Goal: Task Accomplishment & Management: Manage account settings

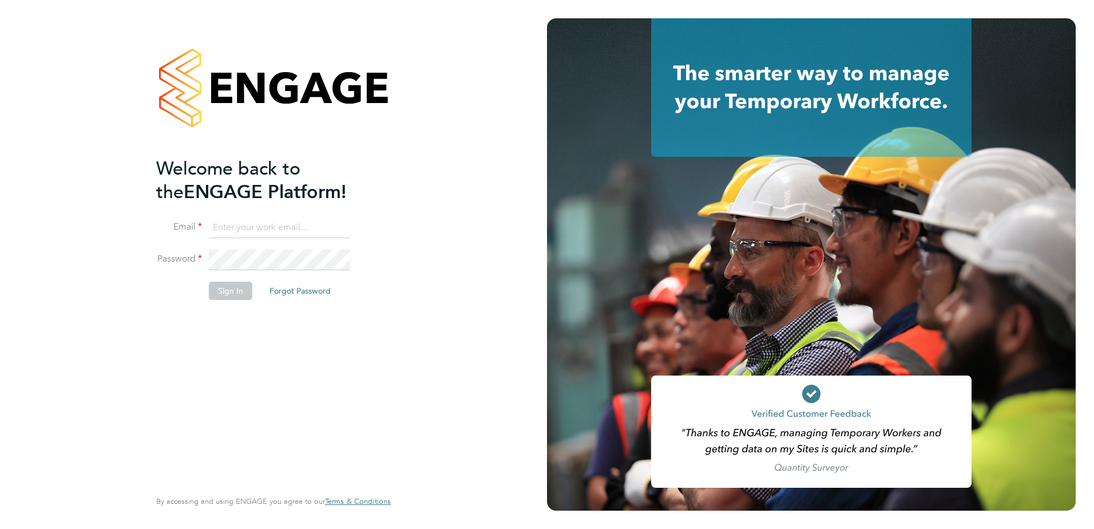
type input "mark.reece@vistry.co.uk"
click at [234, 291] on button "Sign In" at bounding box center [230, 291] width 43 height 18
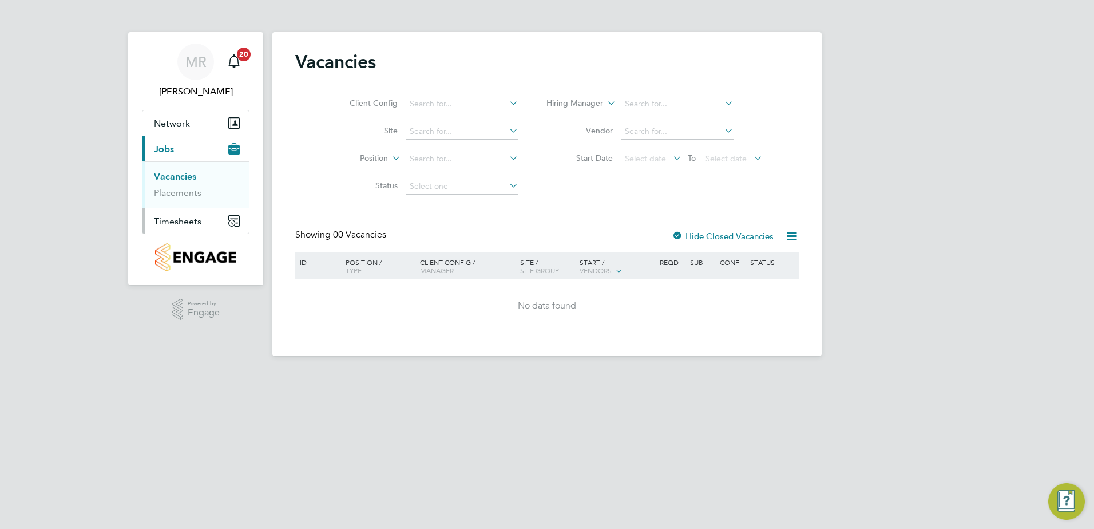
click at [197, 220] on span "Timesheets" at bounding box center [177, 221] width 47 height 11
click at [181, 203] on link "Timesheets" at bounding box center [177, 202] width 47 height 11
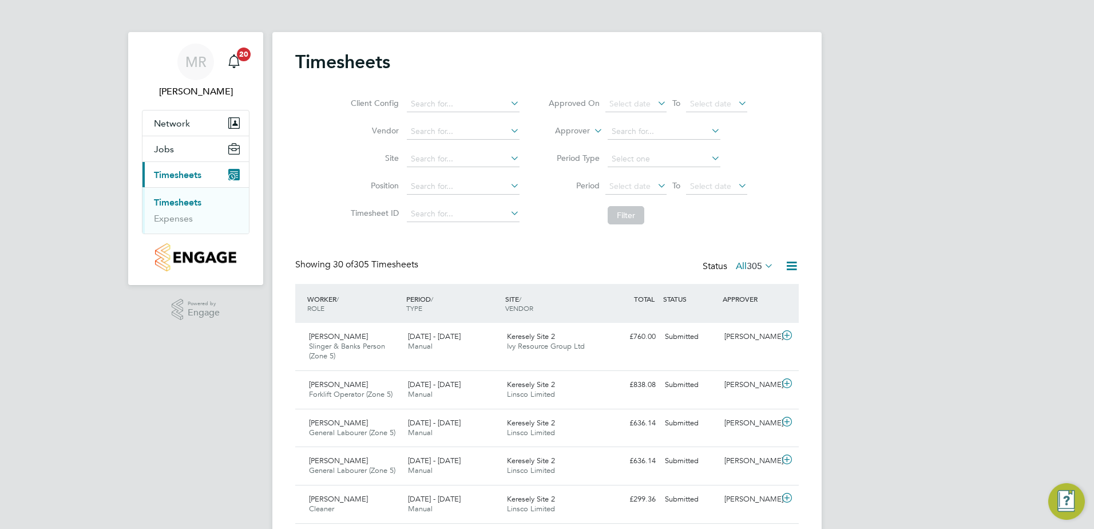
click at [747, 264] on span "305" at bounding box center [754, 265] width 15 height 11
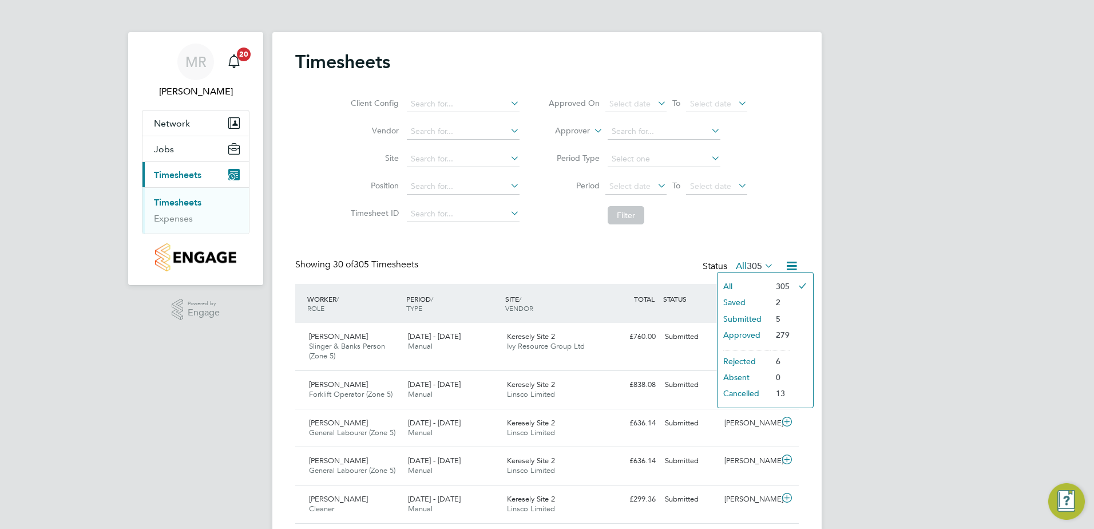
click at [751, 320] on li "Submitted" at bounding box center [744, 319] width 53 height 16
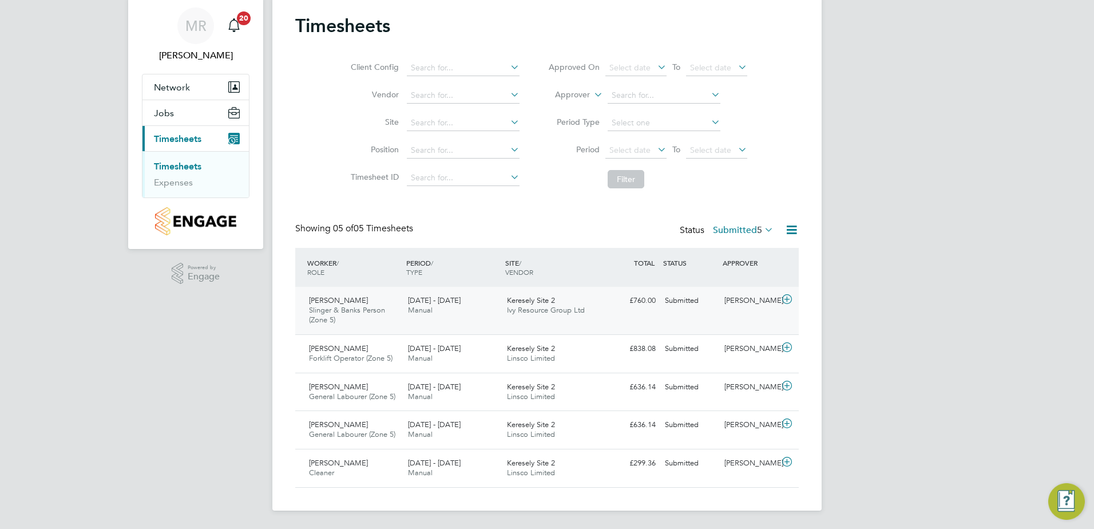
click at [786, 297] on icon at bounding box center [787, 299] width 14 height 9
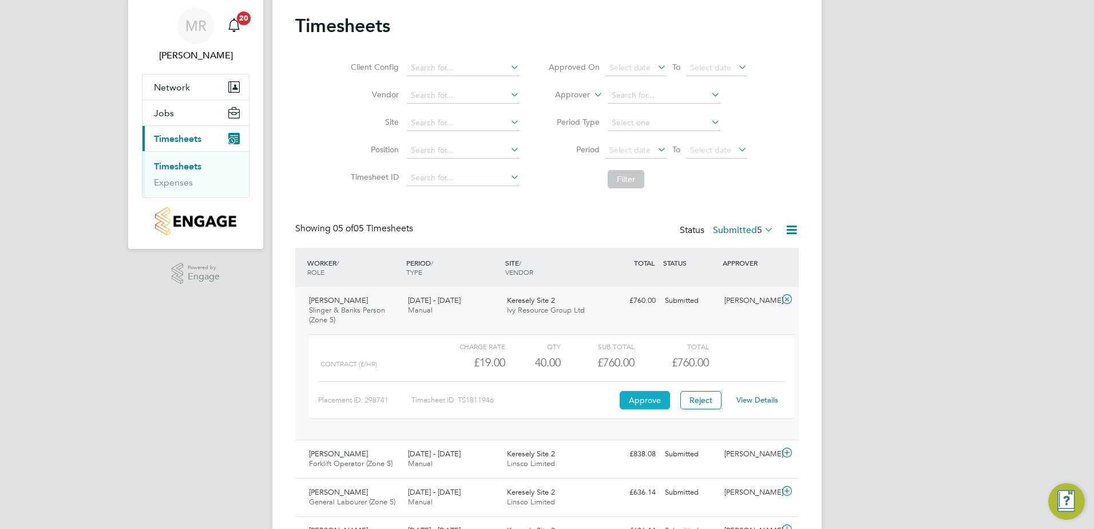
click at [632, 403] on button "Approve" at bounding box center [645, 400] width 50 height 18
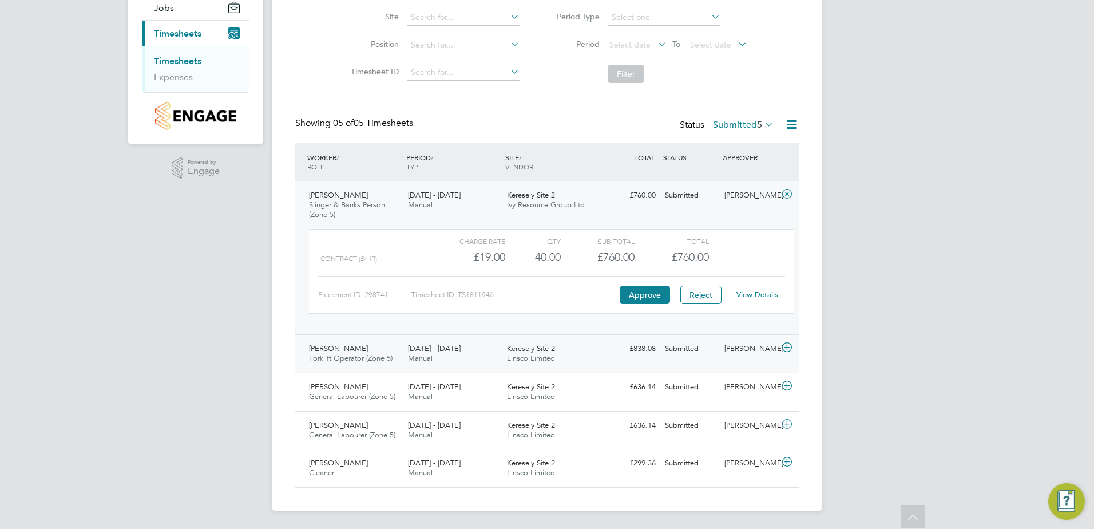
click at [784, 346] on icon at bounding box center [787, 347] width 14 height 9
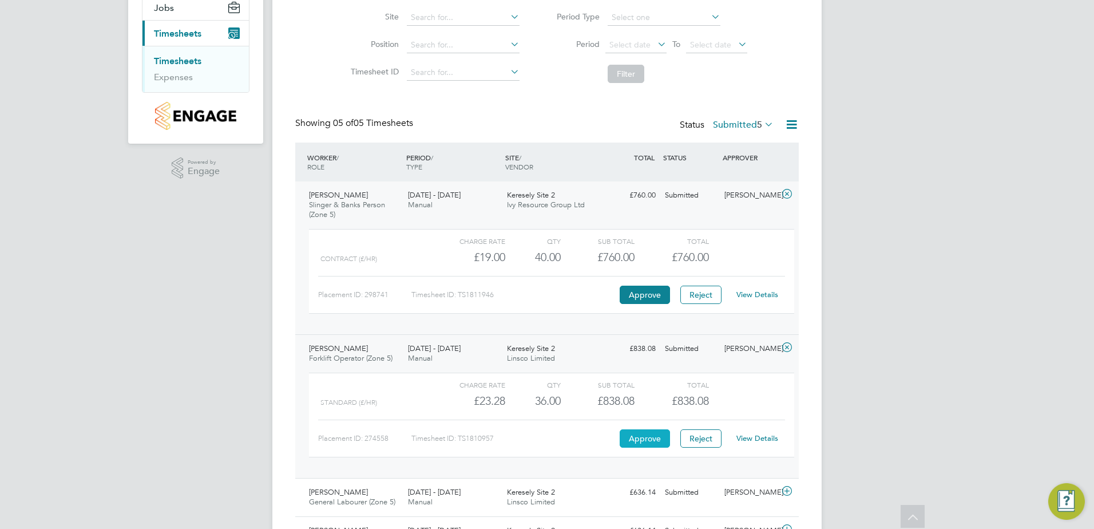
click at [625, 433] on button "Approve" at bounding box center [645, 438] width 50 height 18
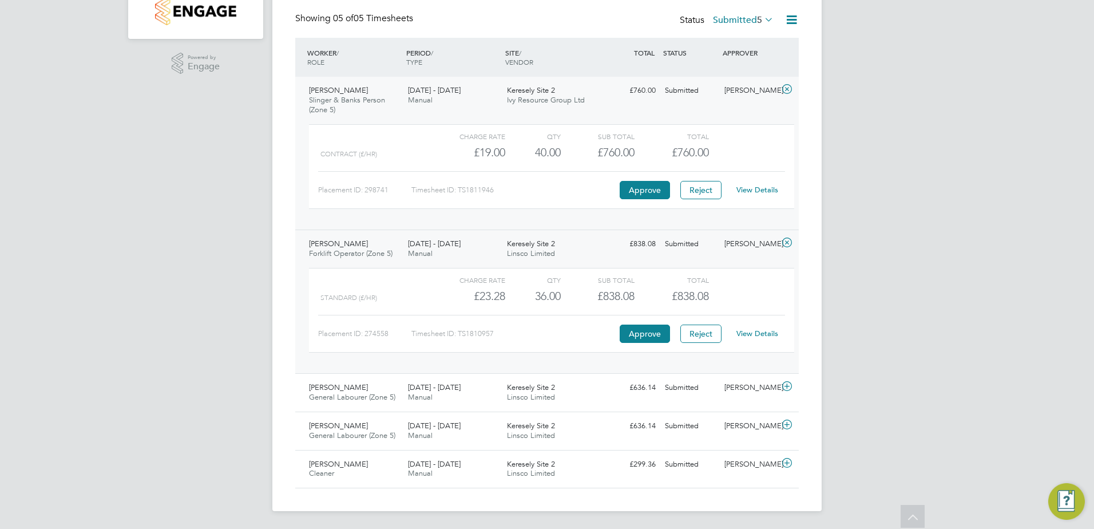
scroll to position [247, 0]
click at [790, 386] on icon at bounding box center [787, 385] width 14 height 9
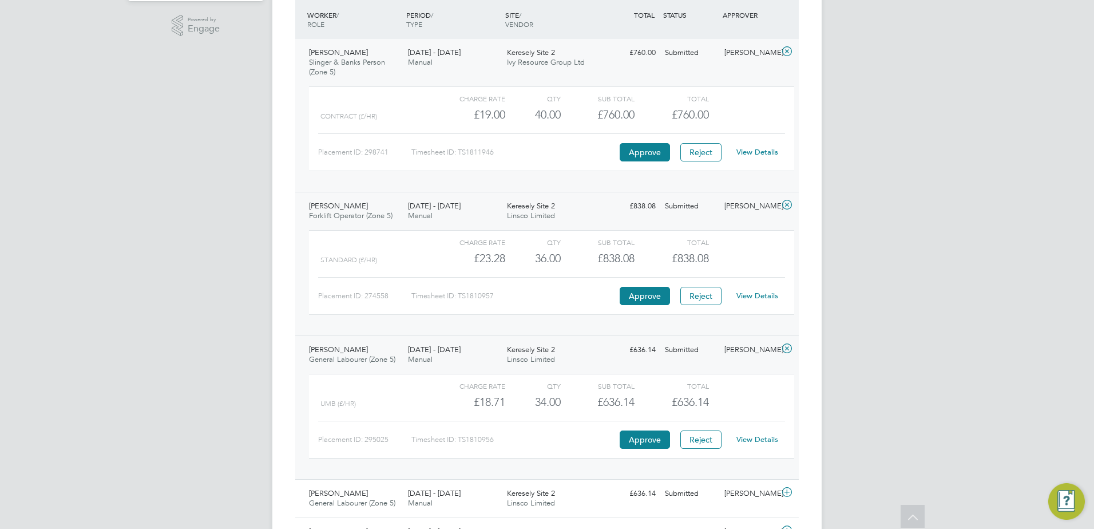
scroll to position [304, 0]
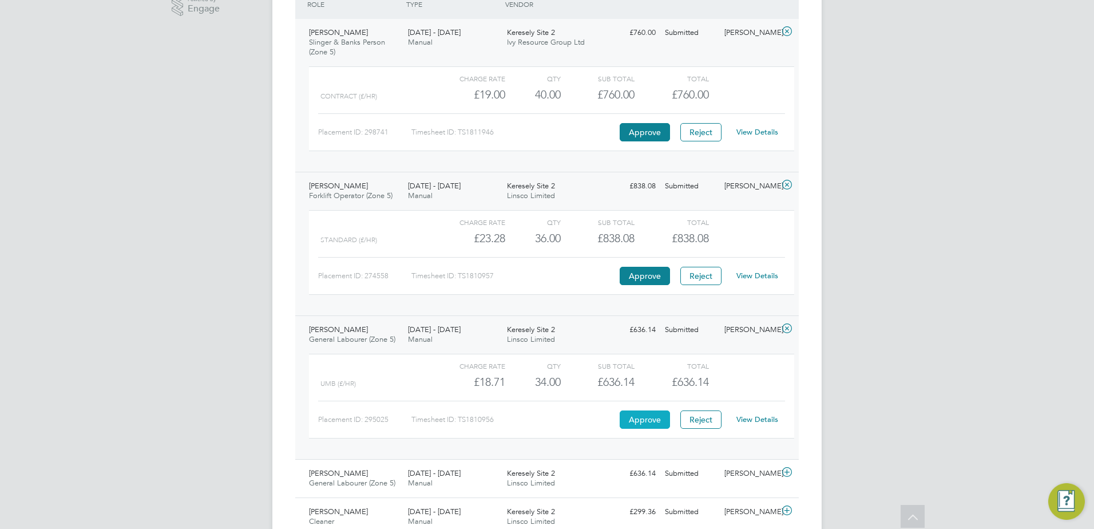
click at [652, 417] on button "Approve" at bounding box center [645, 419] width 50 height 18
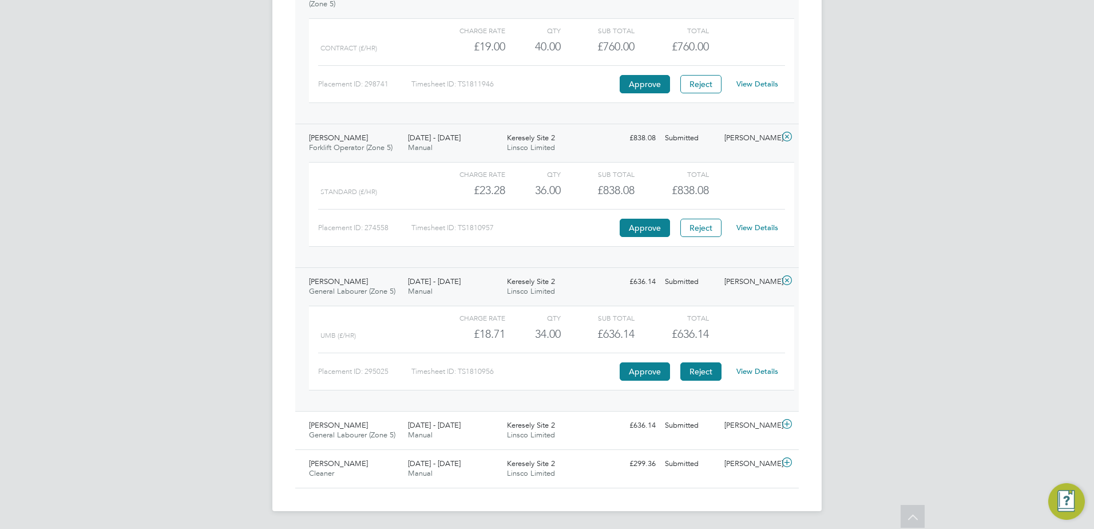
scroll to position [353, 0]
click at [791, 425] on icon at bounding box center [787, 423] width 14 height 9
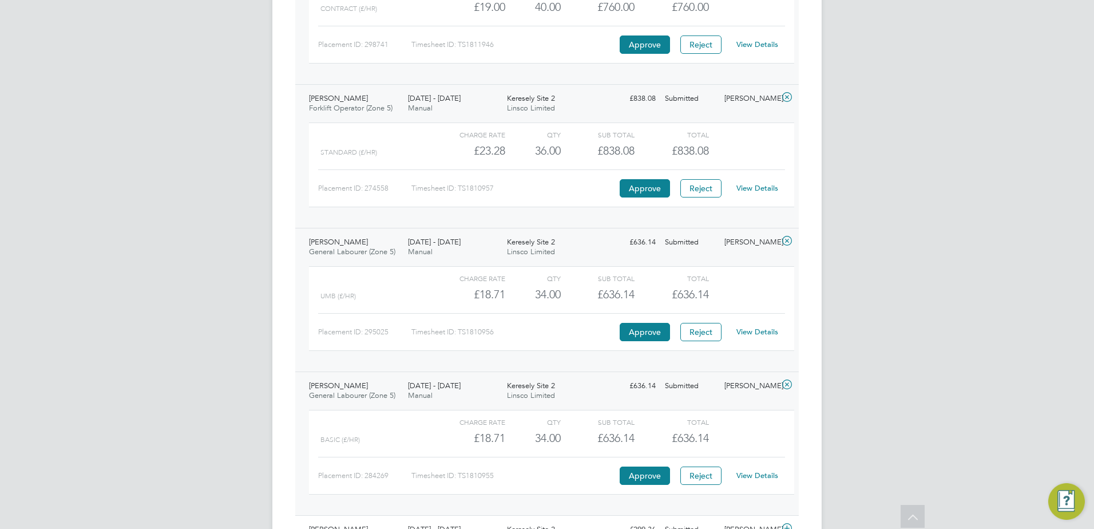
scroll to position [458, 0]
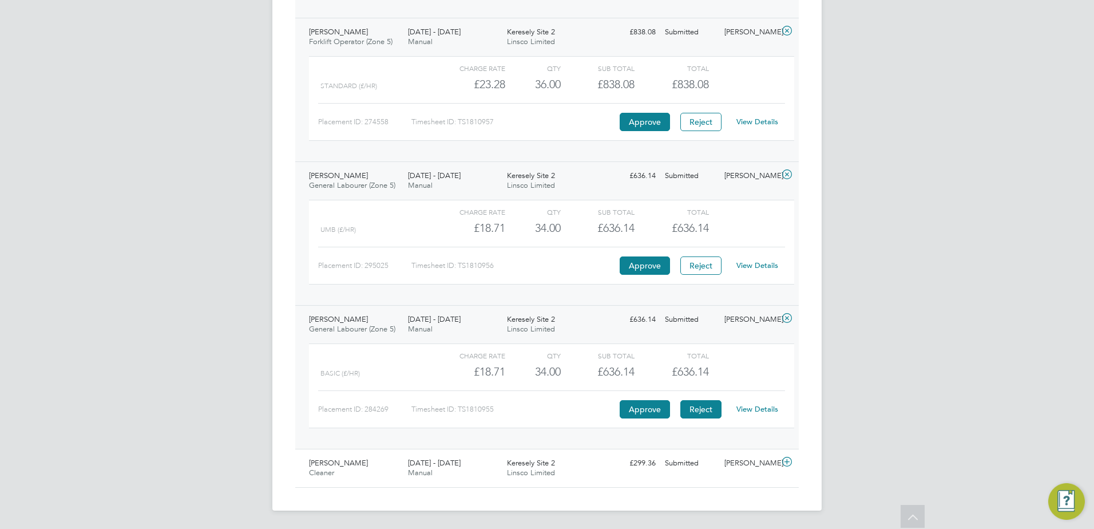
click at [695, 409] on button "Reject" at bounding box center [700, 409] width 41 height 18
click at [787, 464] on icon at bounding box center [787, 461] width 14 height 9
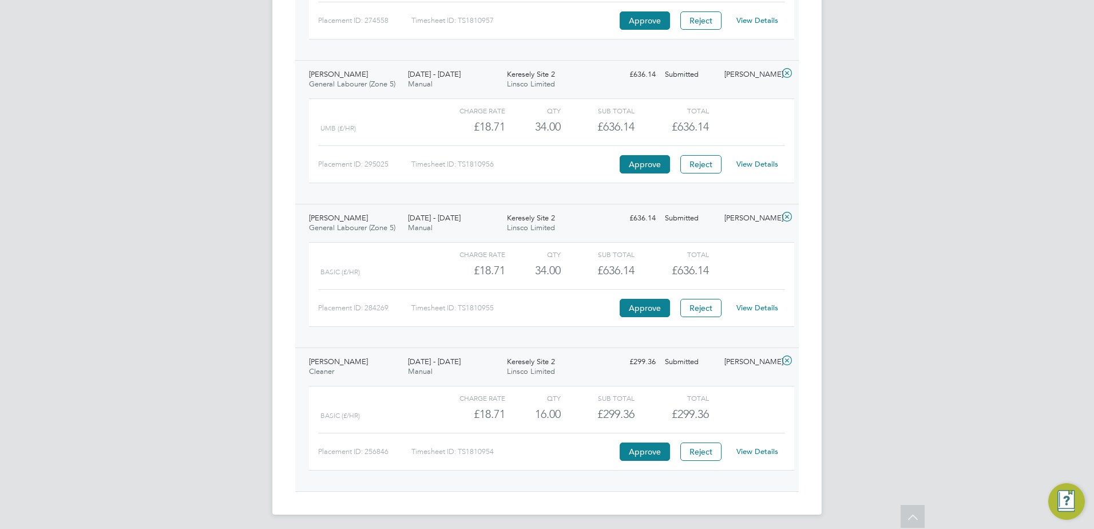
scroll to position [563, 0]
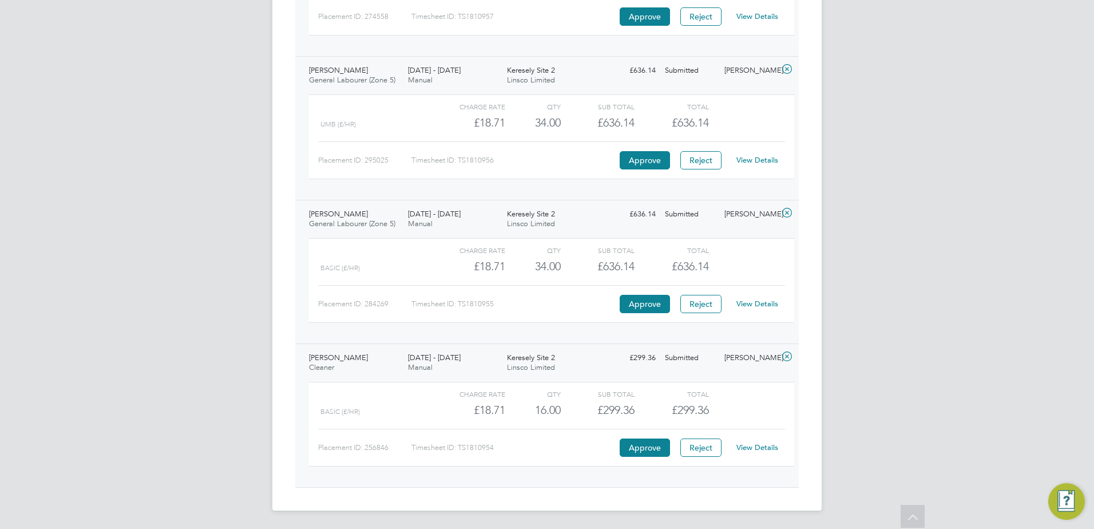
click at [754, 449] on link "View Details" at bounding box center [757, 447] width 42 height 10
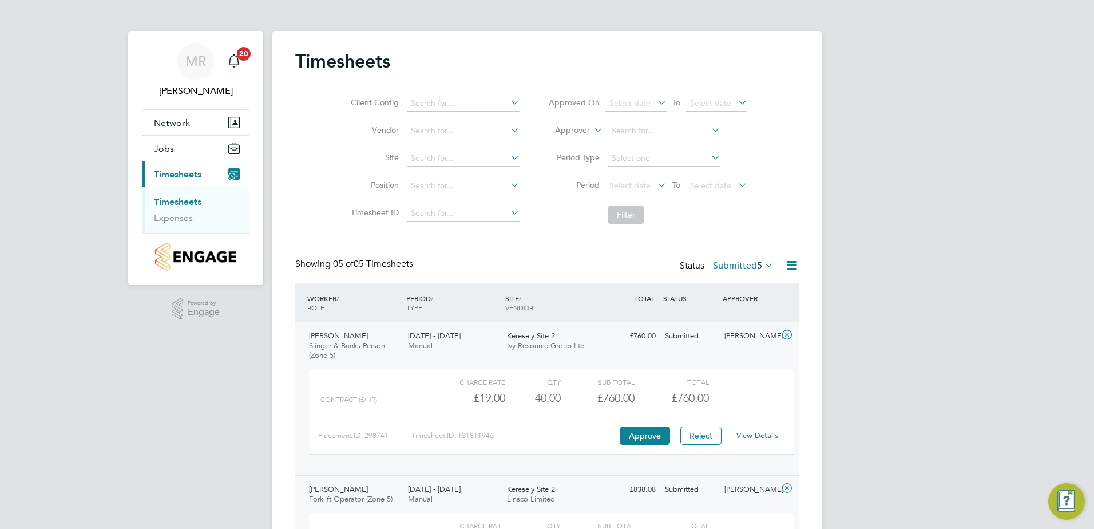
scroll to position [0, 0]
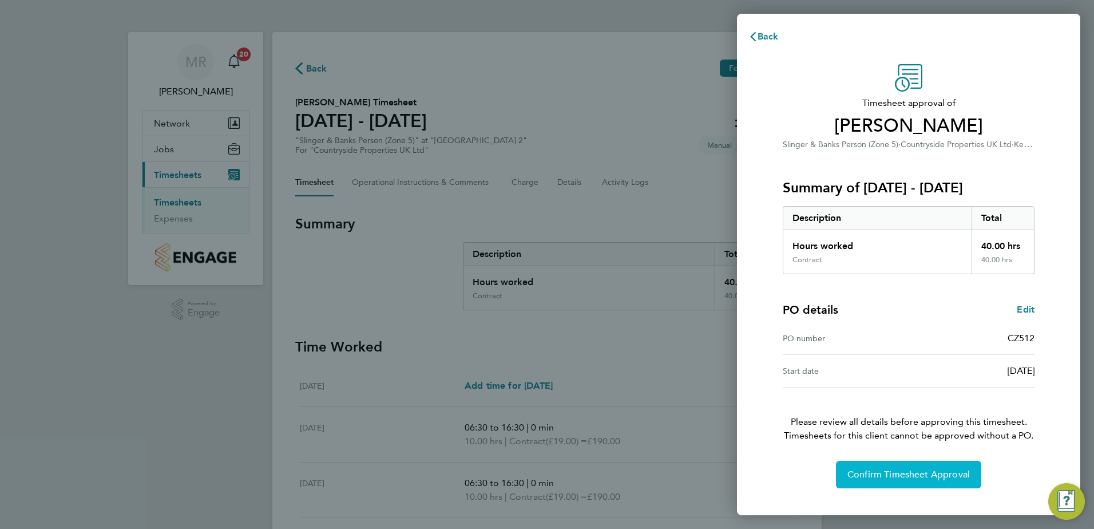
click at [854, 478] on span "Confirm Timesheet Approval" at bounding box center [908, 474] width 122 height 11
click at [864, 473] on span "Confirm Timesheet Approval" at bounding box center [908, 474] width 122 height 11
click at [856, 473] on span "Confirm Timesheet Approval" at bounding box center [908, 474] width 122 height 11
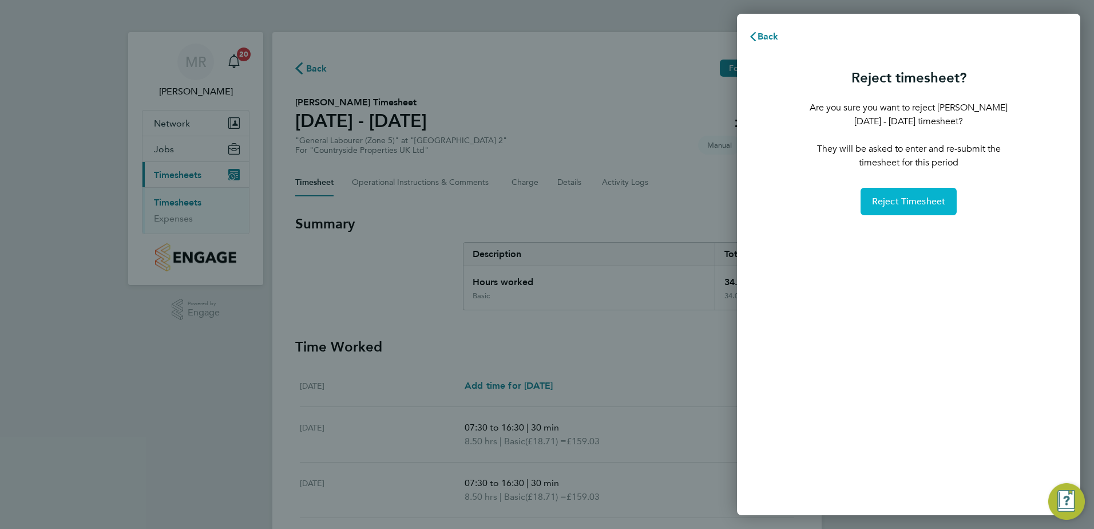
click at [913, 198] on span "Reject Timesheet" at bounding box center [909, 201] width 74 height 11
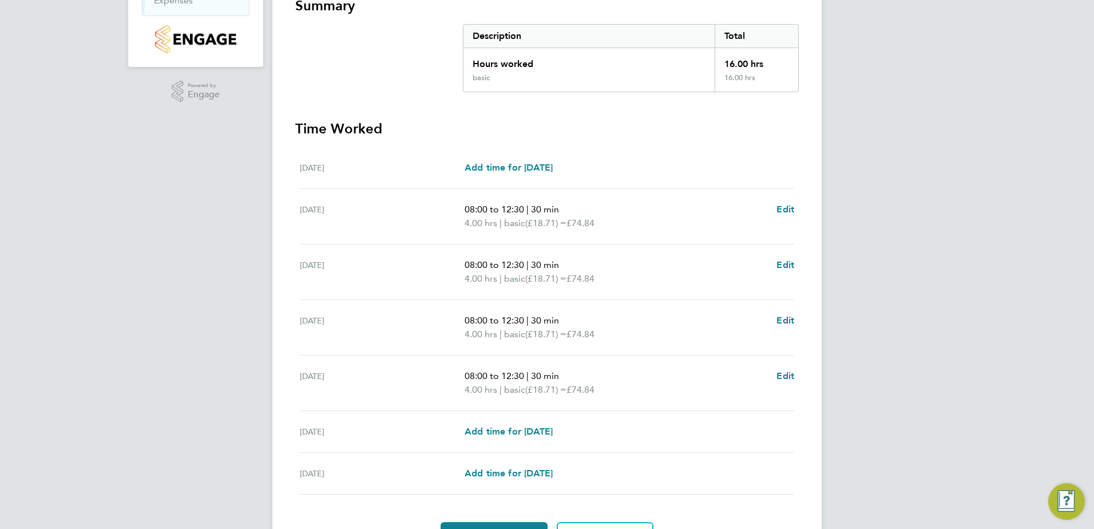
scroll to position [113, 0]
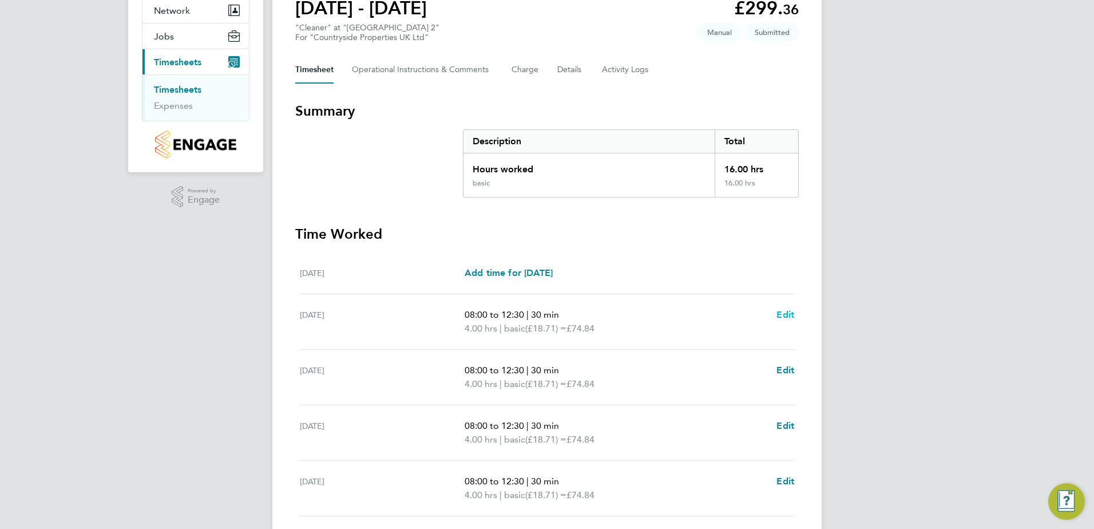
click at [789, 311] on span "Edit" at bounding box center [786, 314] width 18 height 11
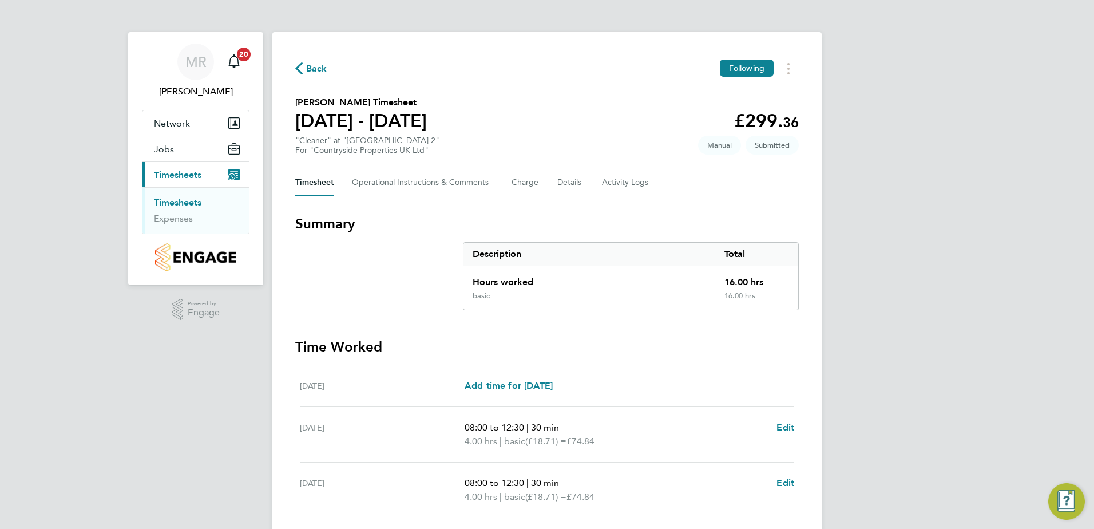
select select "30"
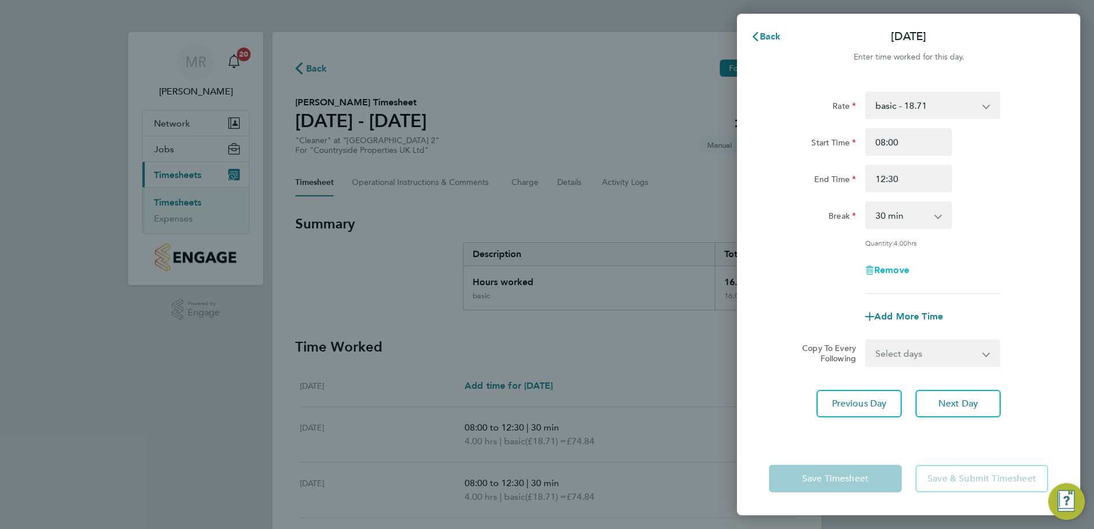
click at [878, 268] on span "Remove" at bounding box center [891, 269] width 35 height 11
select select "null"
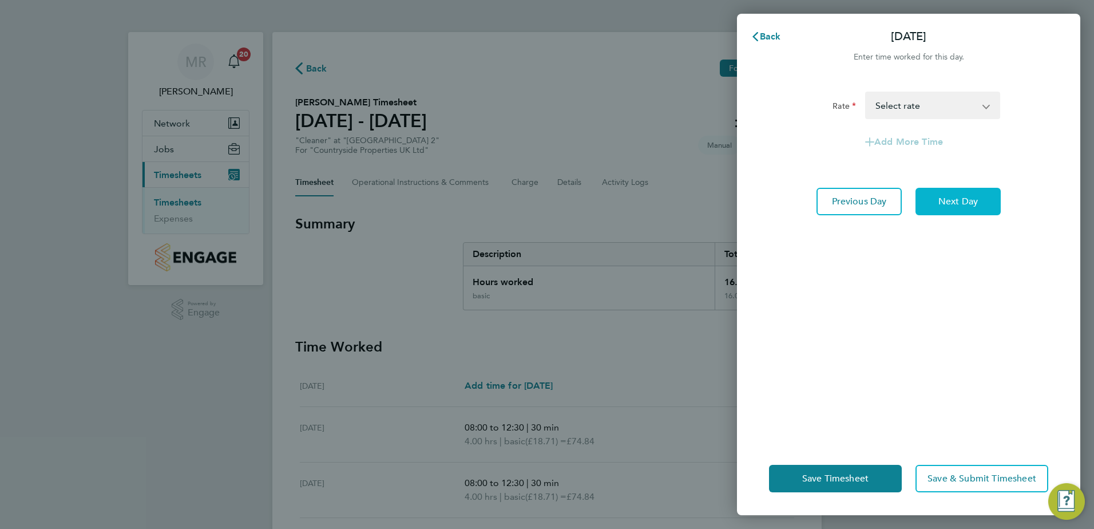
click at [948, 205] on span "Next Day" at bounding box center [957, 201] width 39 height 11
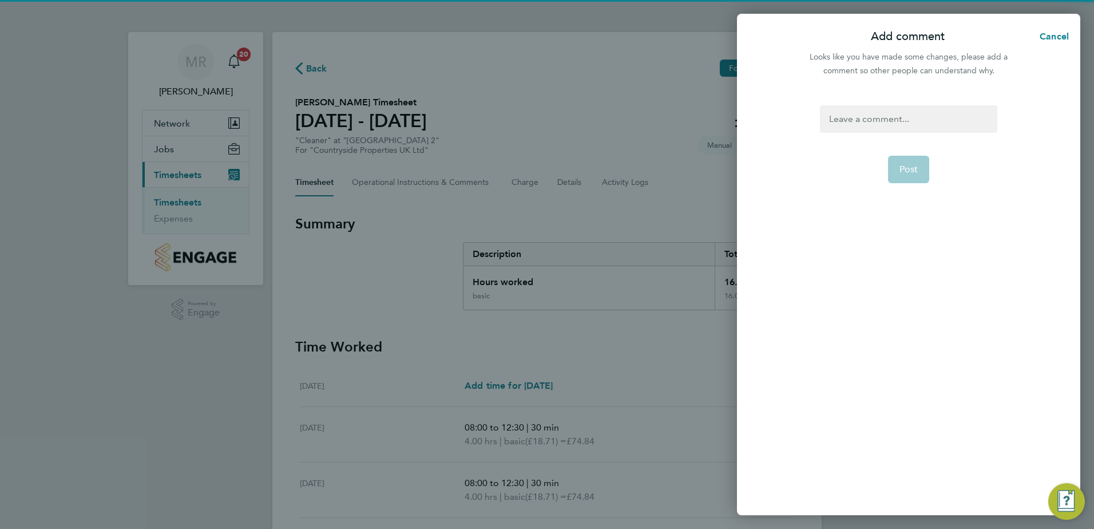
click at [865, 129] on div at bounding box center [908, 118] width 177 height 27
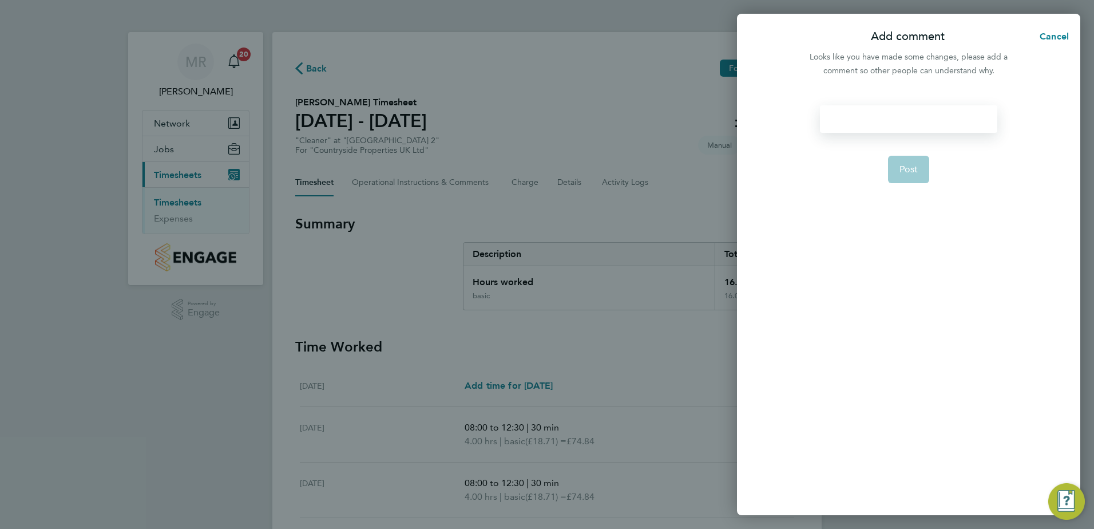
click at [868, 121] on div at bounding box center [908, 118] width 177 height 27
click at [902, 174] on span "Post" at bounding box center [909, 169] width 19 height 11
select select "30"
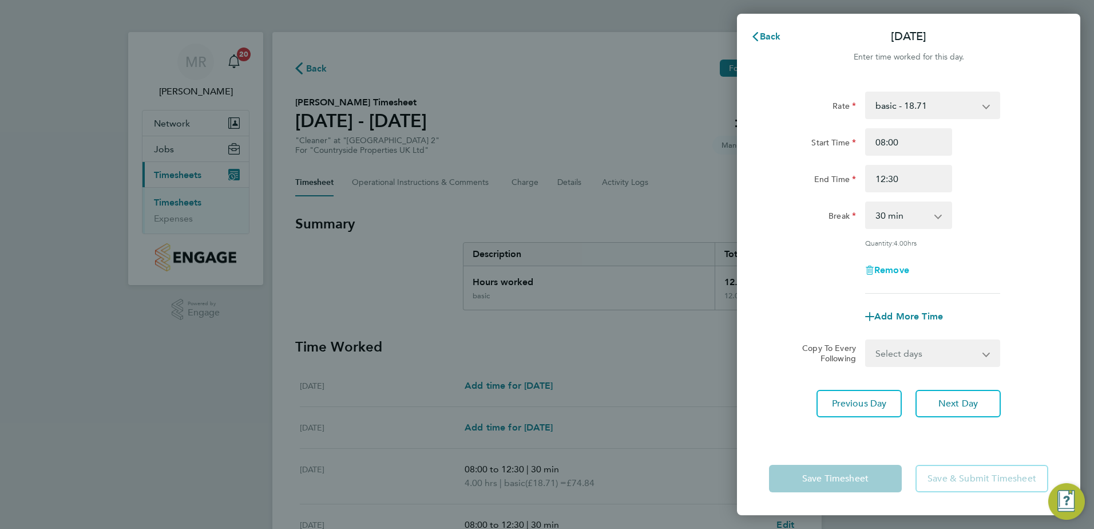
click at [893, 272] on span "Remove" at bounding box center [891, 269] width 35 height 11
select select "null"
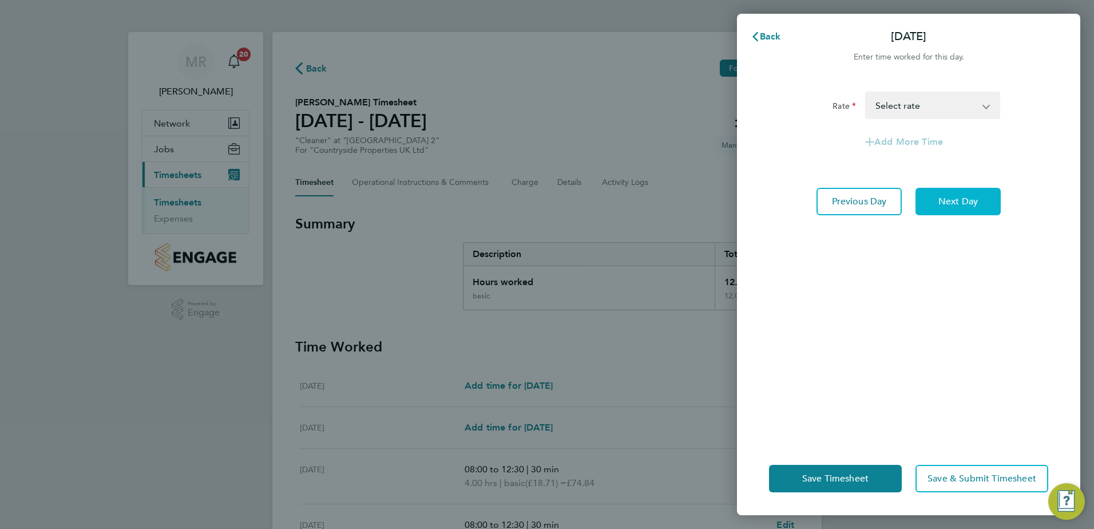
click at [940, 212] on button "Next Day" at bounding box center [958, 201] width 85 height 27
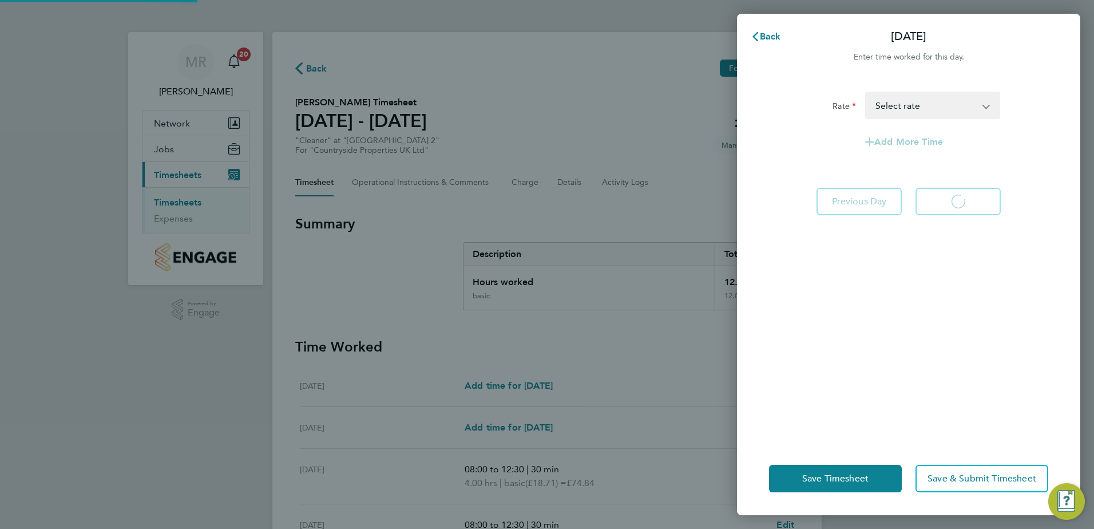
select select "30"
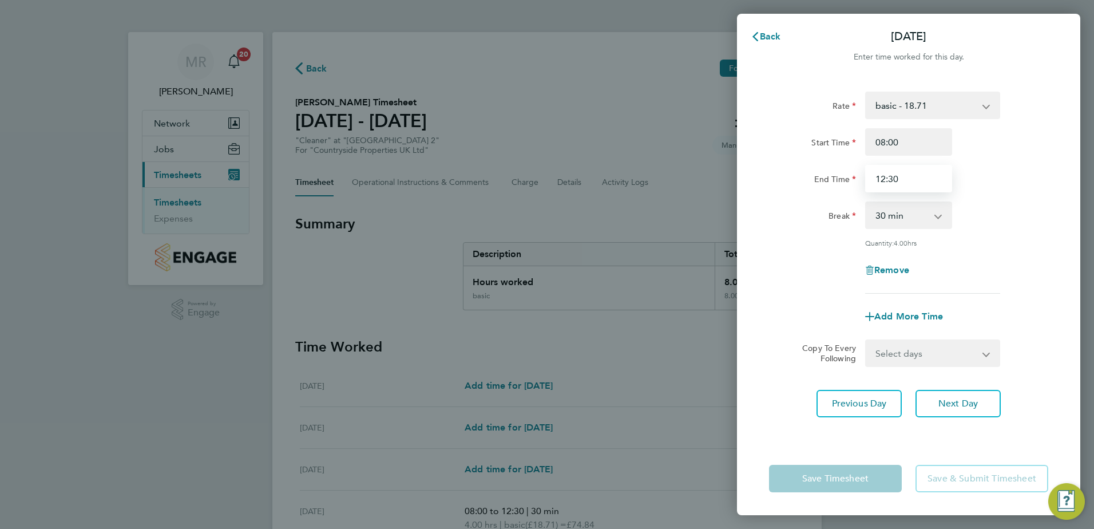
drag, startPoint x: 912, startPoint y: 177, endPoint x: 870, endPoint y: 173, distance: 42.5
click at [870, 173] on input "12:30" at bounding box center [908, 178] width 87 height 27
type input "11:00"
click at [952, 395] on button "Next Day" at bounding box center [958, 403] width 85 height 27
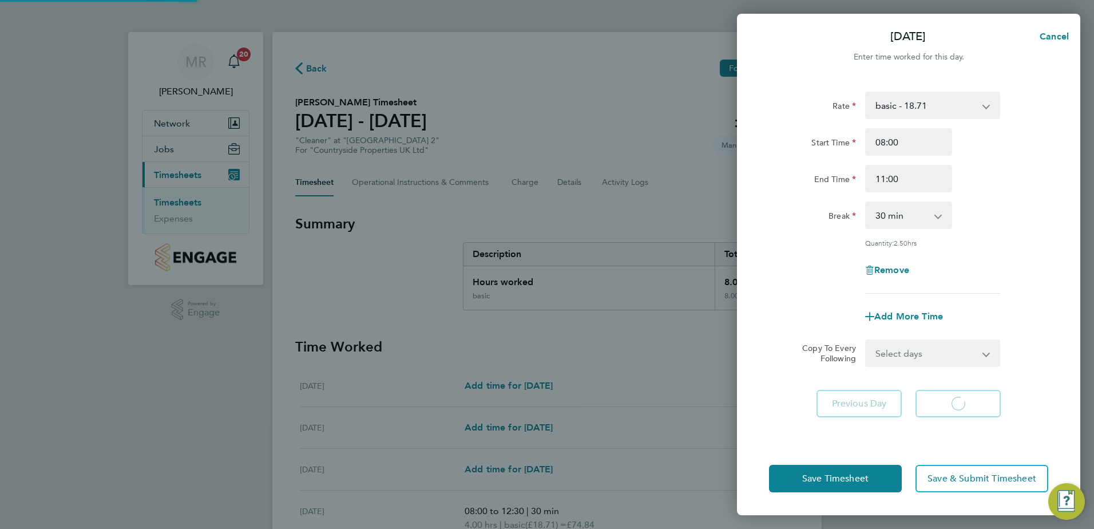
select select "30"
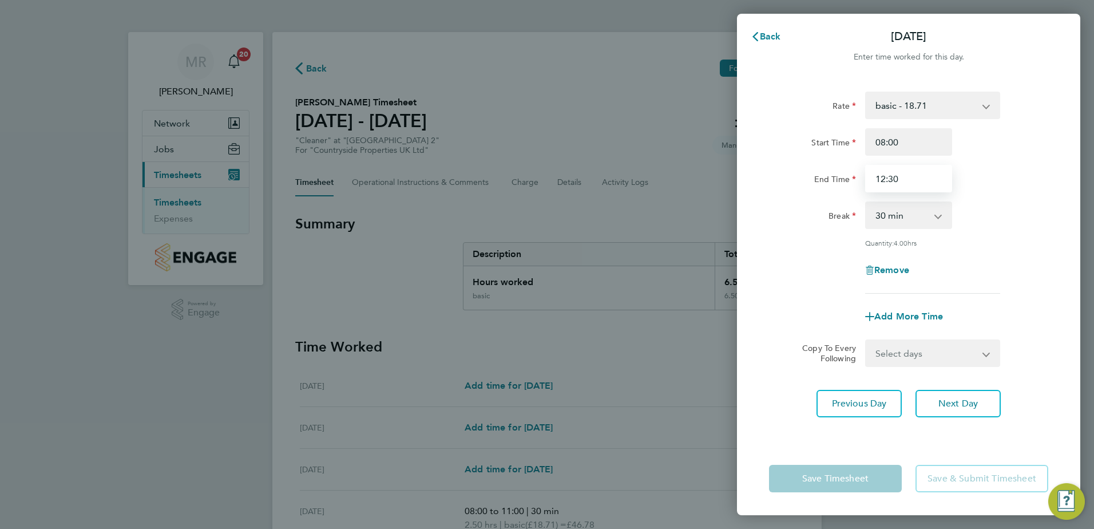
drag, startPoint x: 905, startPoint y: 179, endPoint x: 829, endPoint y: 178, distance: 76.1
click at [829, 178] on div "End Time 12:30" at bounding box center [909, 178] width 288 height 27
type input "11:00"
click at [953, 398] on span "Next Day" at bounding box center [957, 403] width 39 height 11
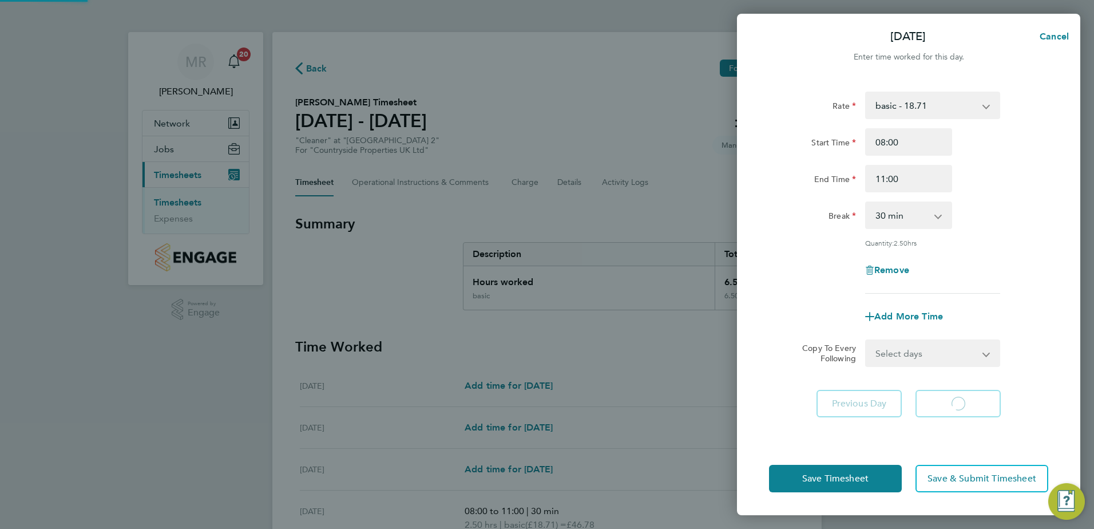
select select "30"
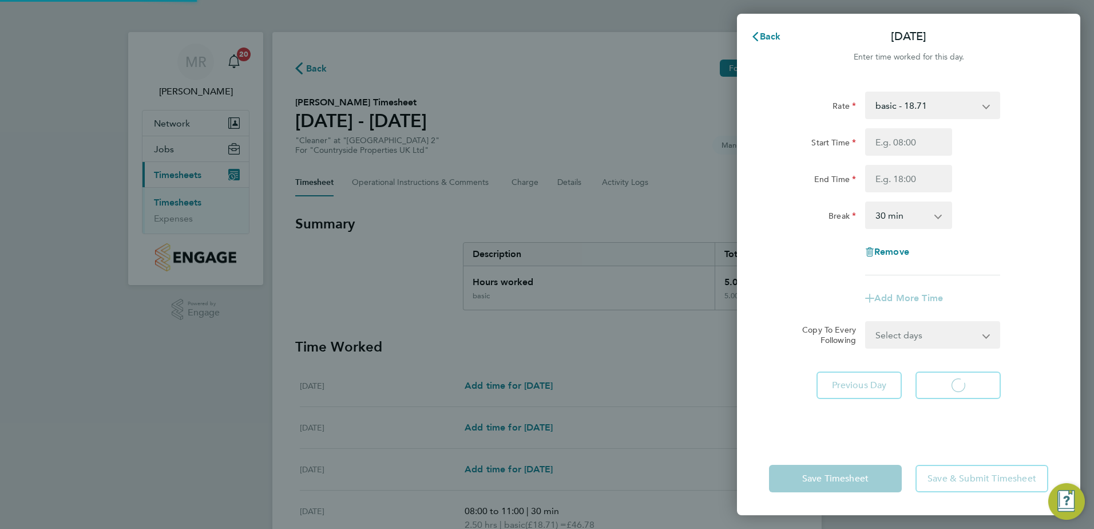
select select "30"
click at [770, 39] on span "Back" at bounding box center [770, 36] width 21 height 11
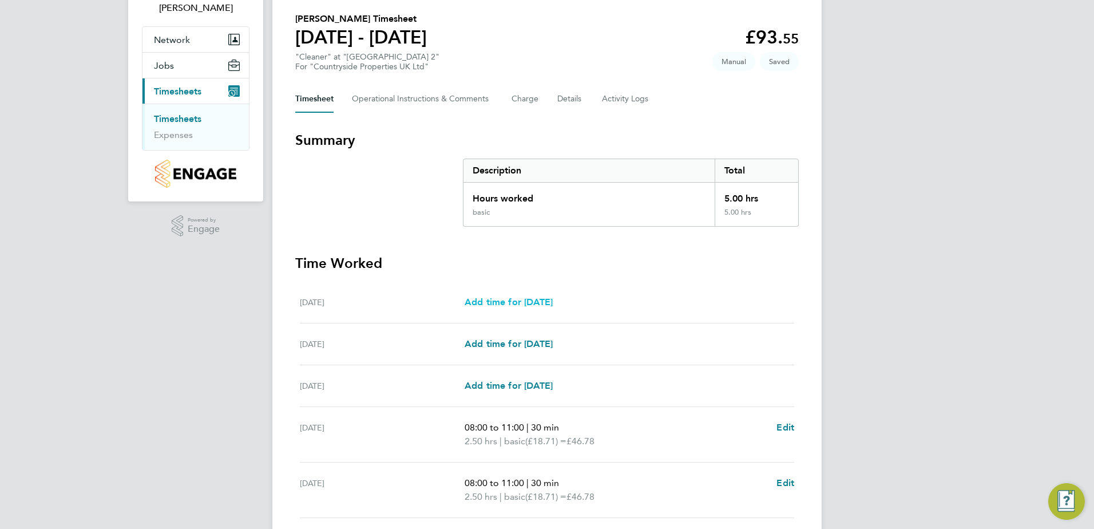
scroll to position [229, 0]
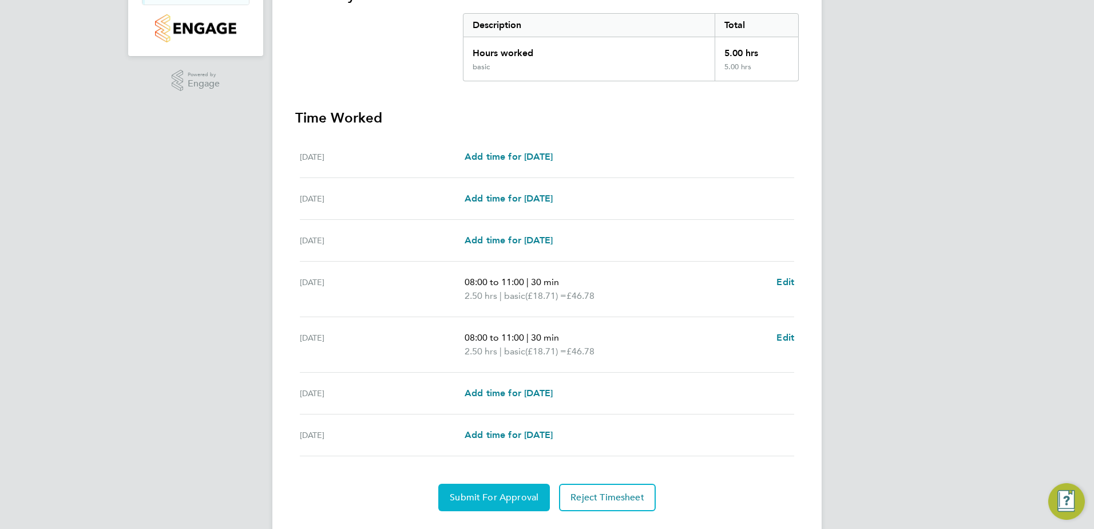
click at [506, 508] on button "Submit For Approval" at bounding box center [494, 497] width 112 height 27
click at [506, 494] on span "Approve Timesheet" at bounding box center [494, 497] width 84 height 11
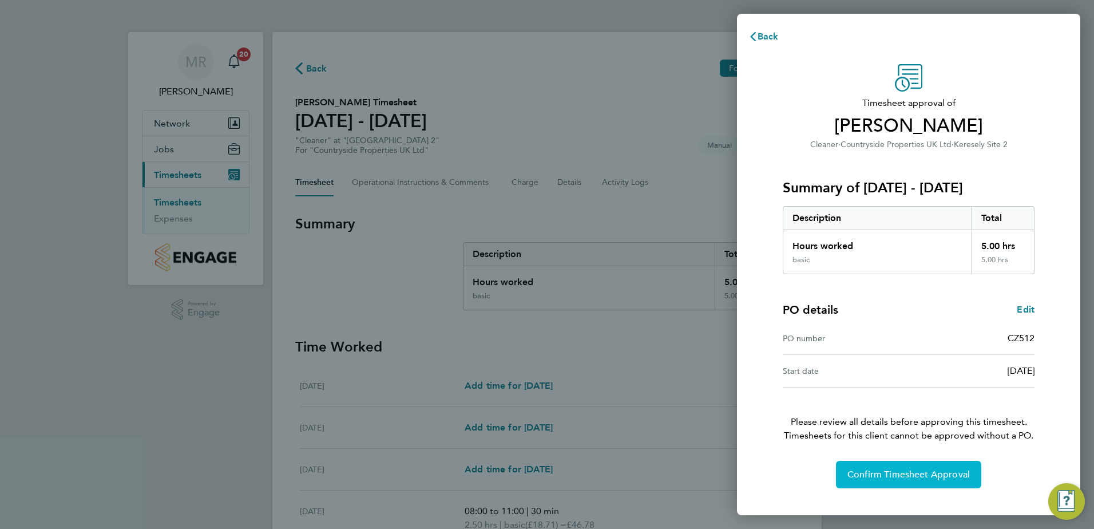
click at [885, 477] on span "Confirm Timesheet Approval" at bounding box center [908, 474] width 122 height 11
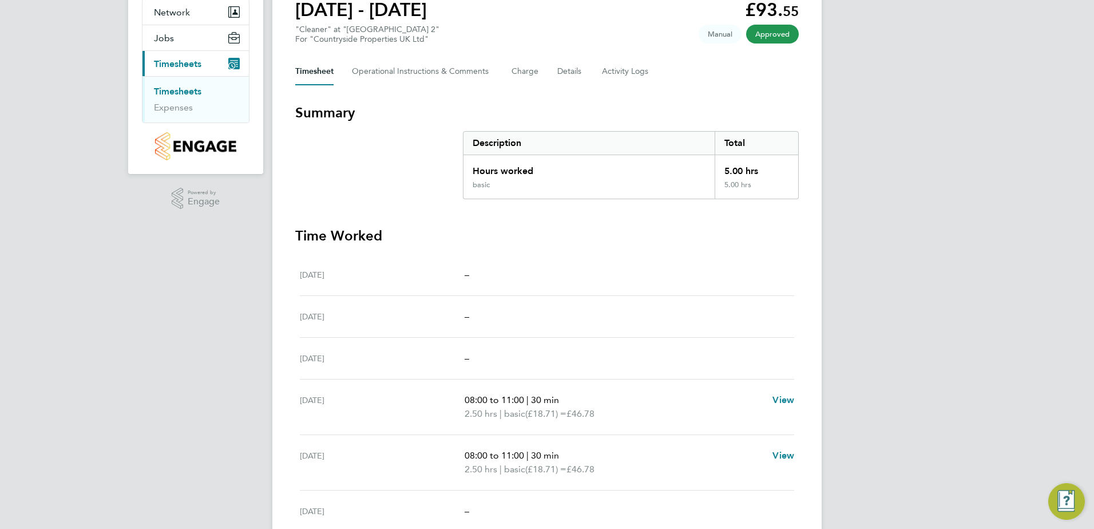
scroll to position [114, 0]
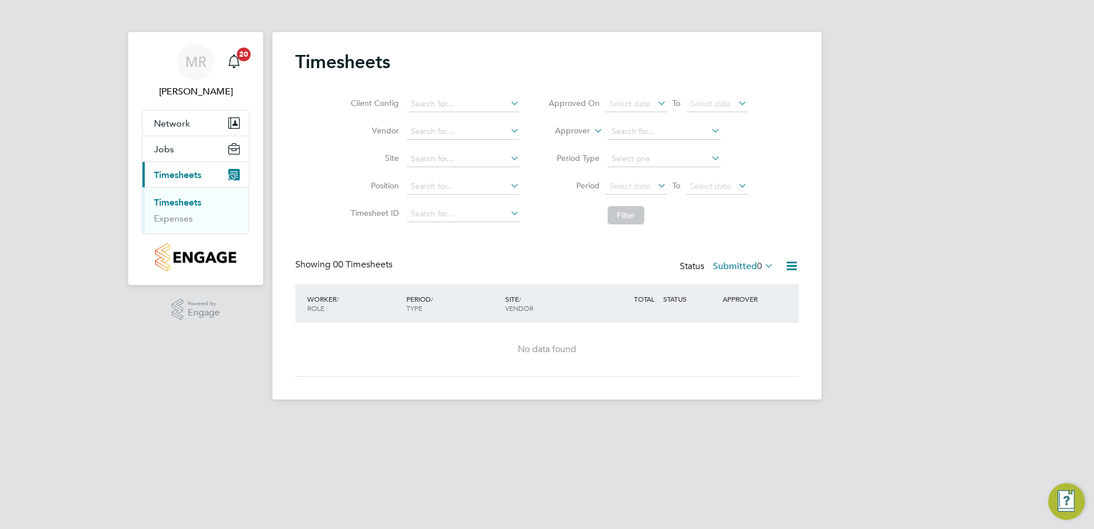
click at [191, 203] on link "Timesheets" at bounding box center [177, 202] width 47 height 11
